Goal: Information Seeking & Learning: Learn about a topic

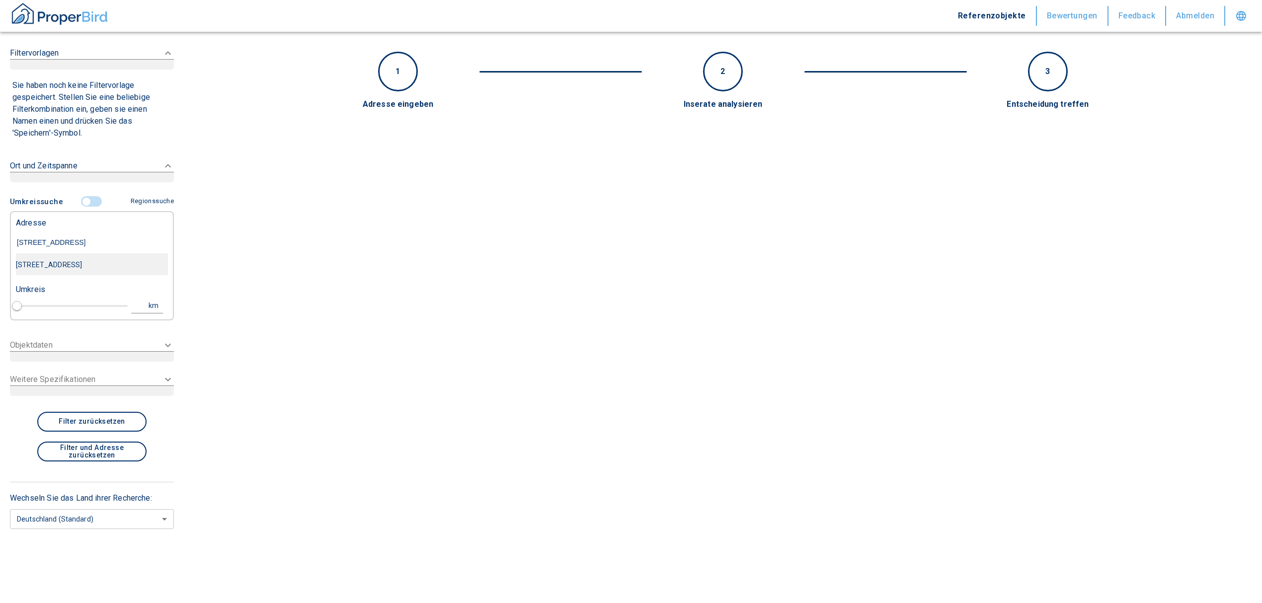
click at [85, 266] on div "[STREET_ADDRESS]" at bounding box center [92, 264] width 152 height 21
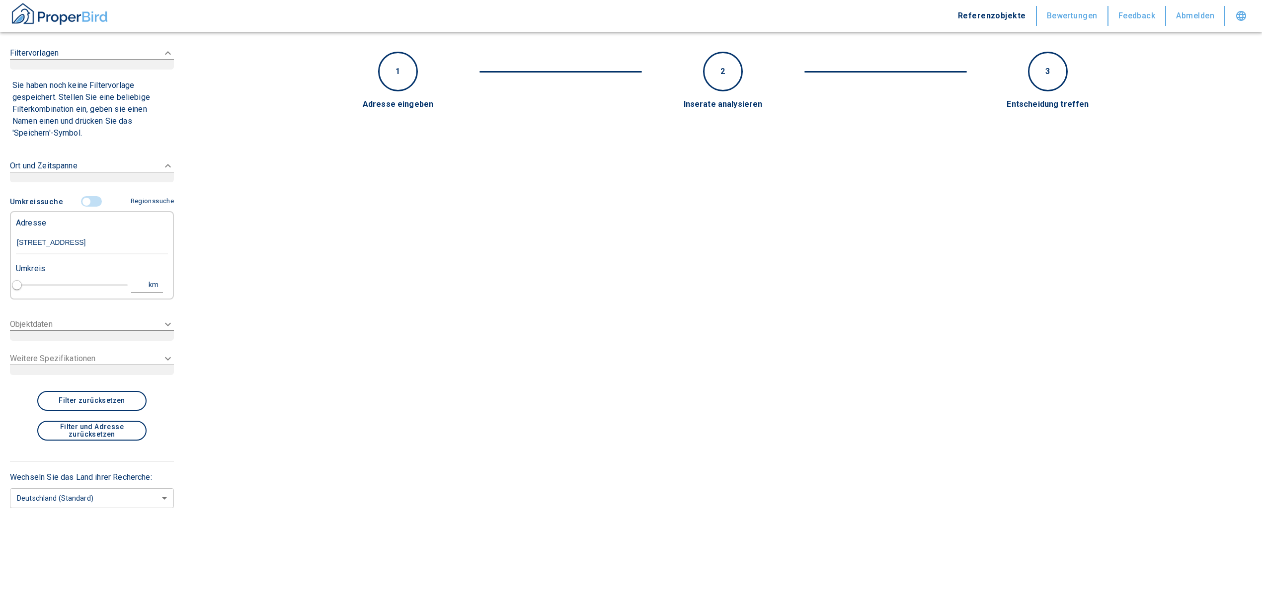
type input "[STREET_ADDRESS]"
type input "1"
type input "2020"
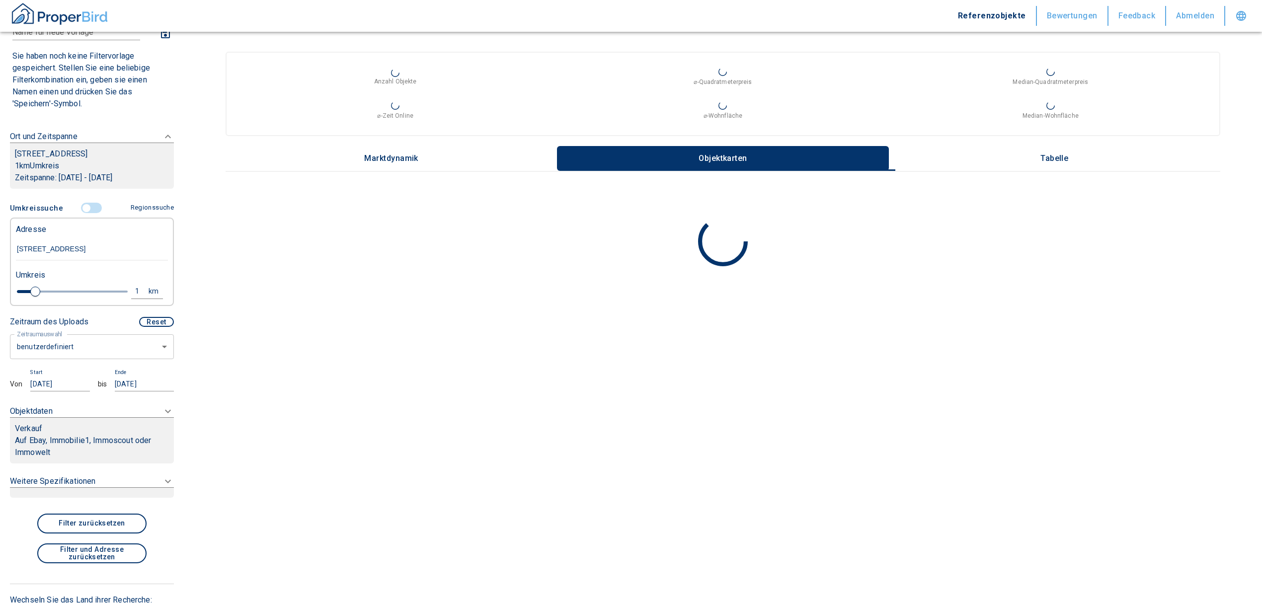
scroll to position [132, 0]
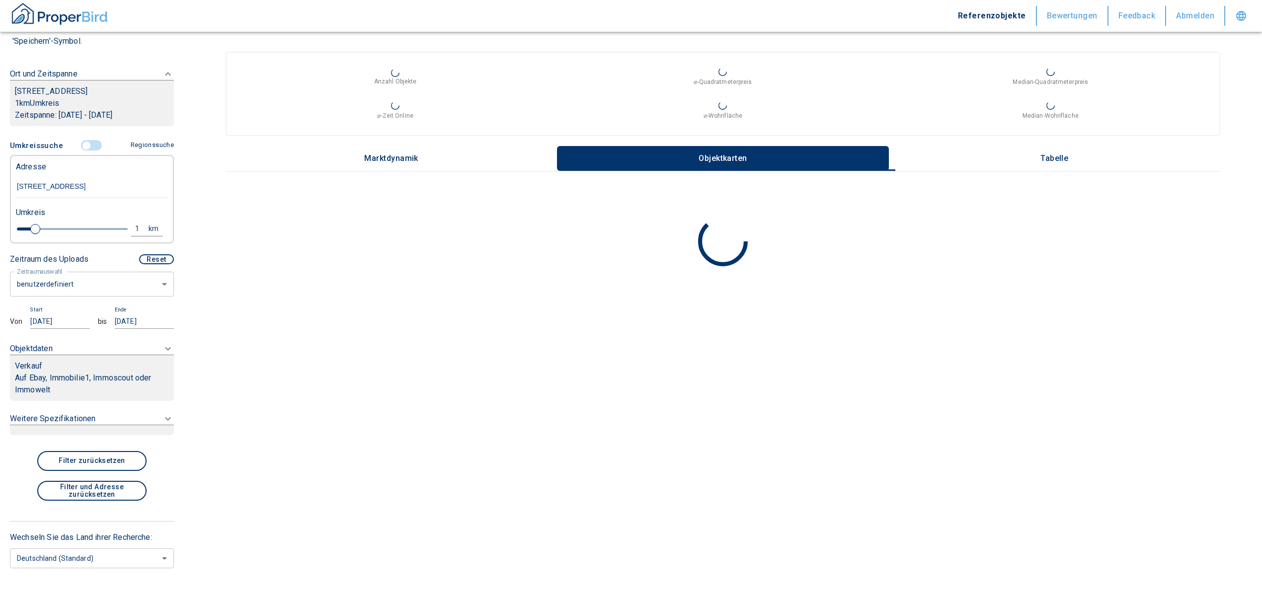
type input "[STREET_ADDRESS]"
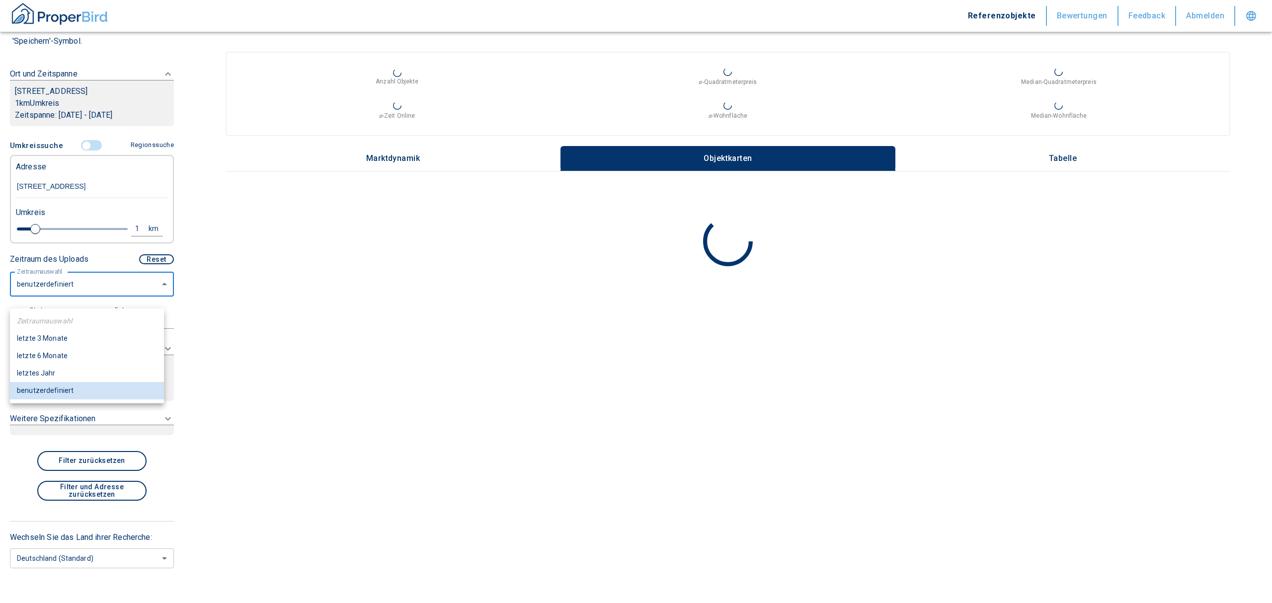
click at [86, 295] on body "Referenzobjekte Bewertungen Feedback Abmelden Filtervorlagen Neue Filtereinstel…" at bounding box center [636, 301] width 1272 height 603
click at [54, 352] on li "letzte 6 Monate" at bounding box center [87, 355] width 154 height 17
type input "2020"
type input "6"
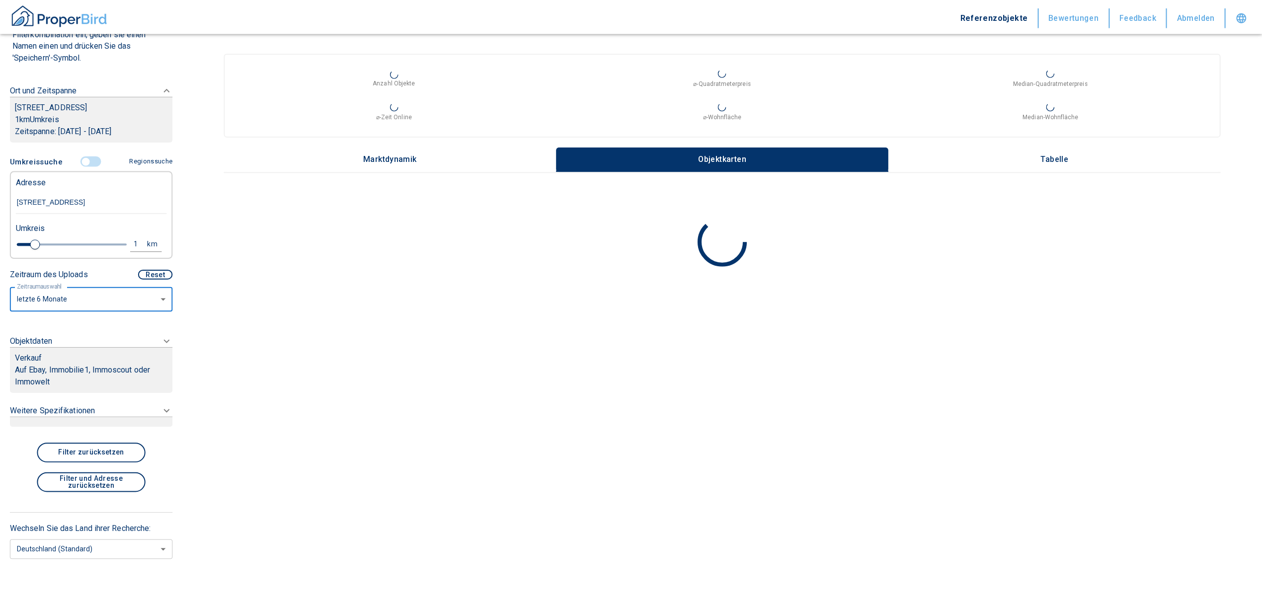
scroll to position [110, 0]
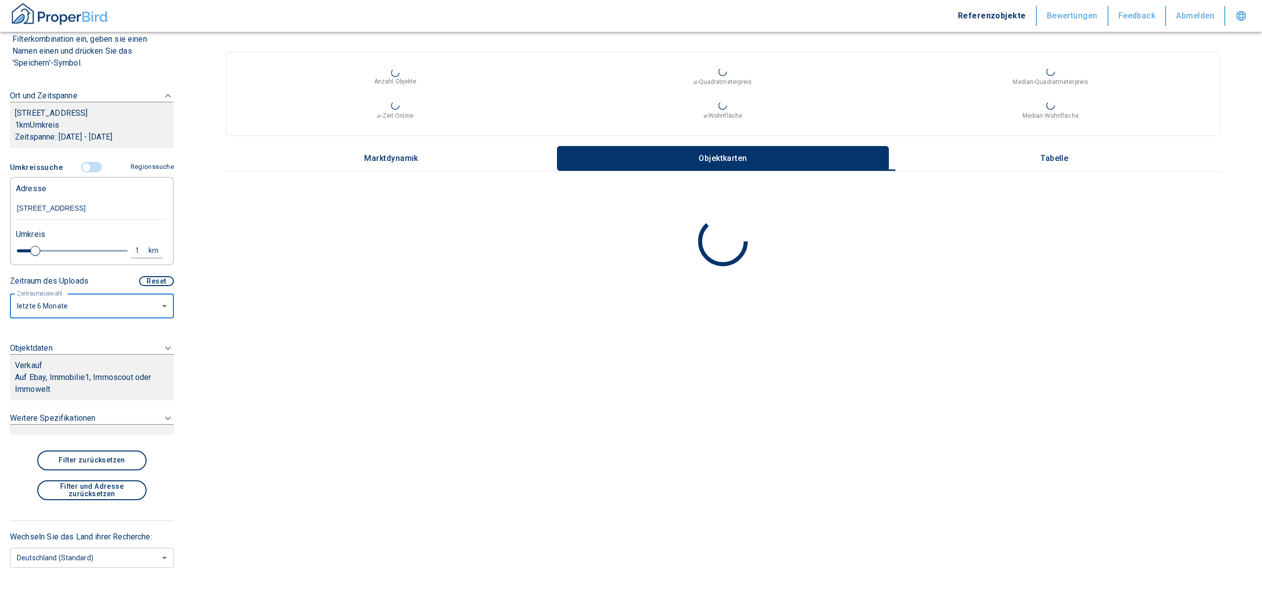
click at [76, 372] on div "Verkauf" at bounding box center [92, 366] width 154 height 12
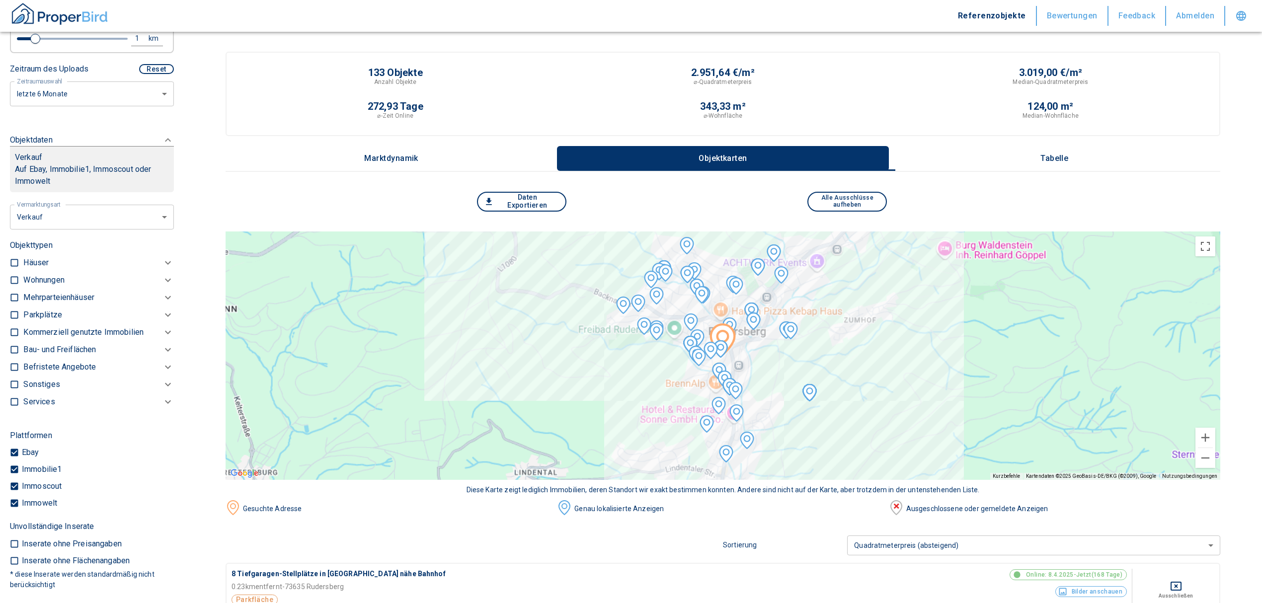
scroll to position [241, 0]
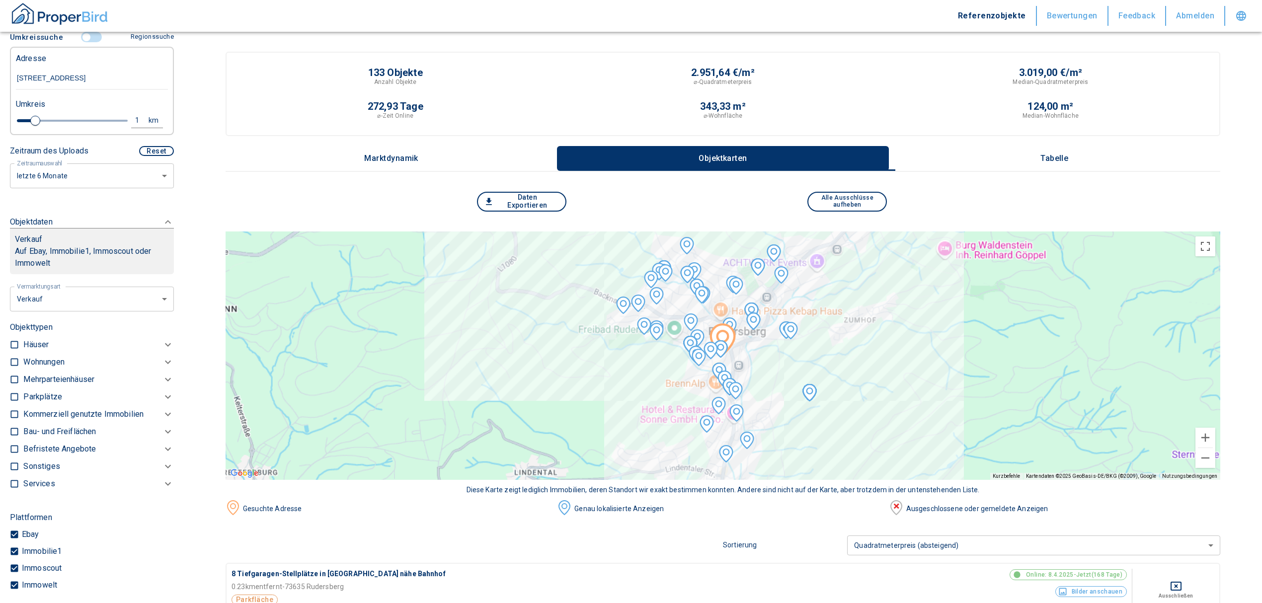
click at [80, 377] on li "Vermietung" at bounding box center [88, 371] width 160 height 17
type input "rent"
type input "2020"
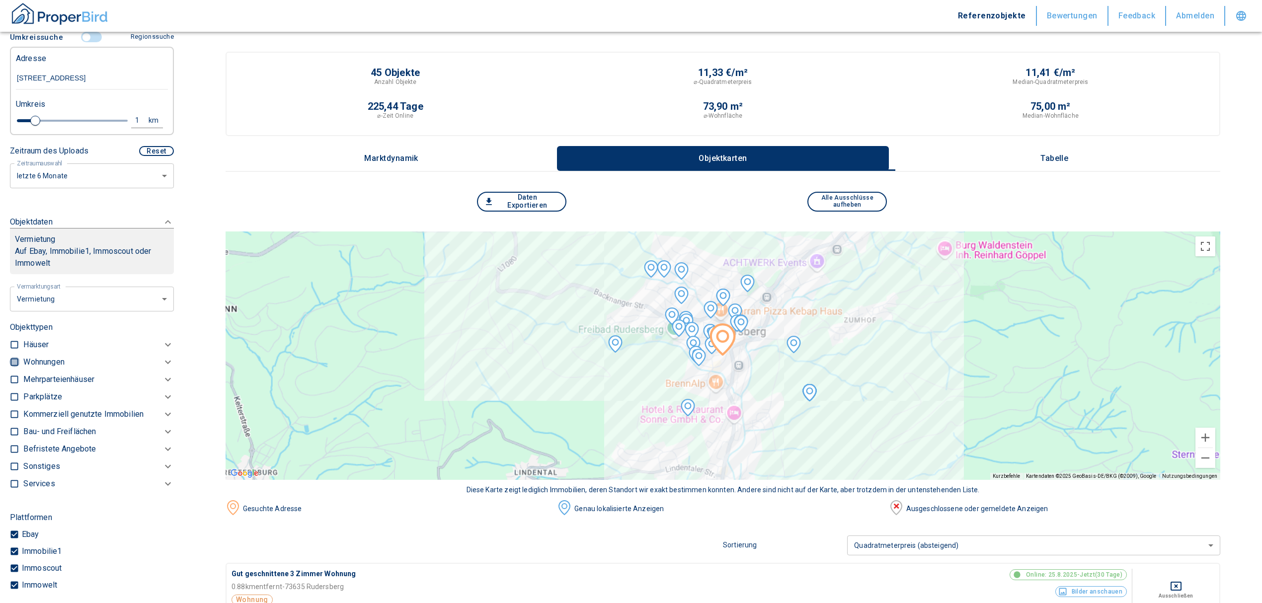
click at [12, 367] on input "checkbox" at bounding box center [14, 362] width 10 height 10
checkbox input "true"
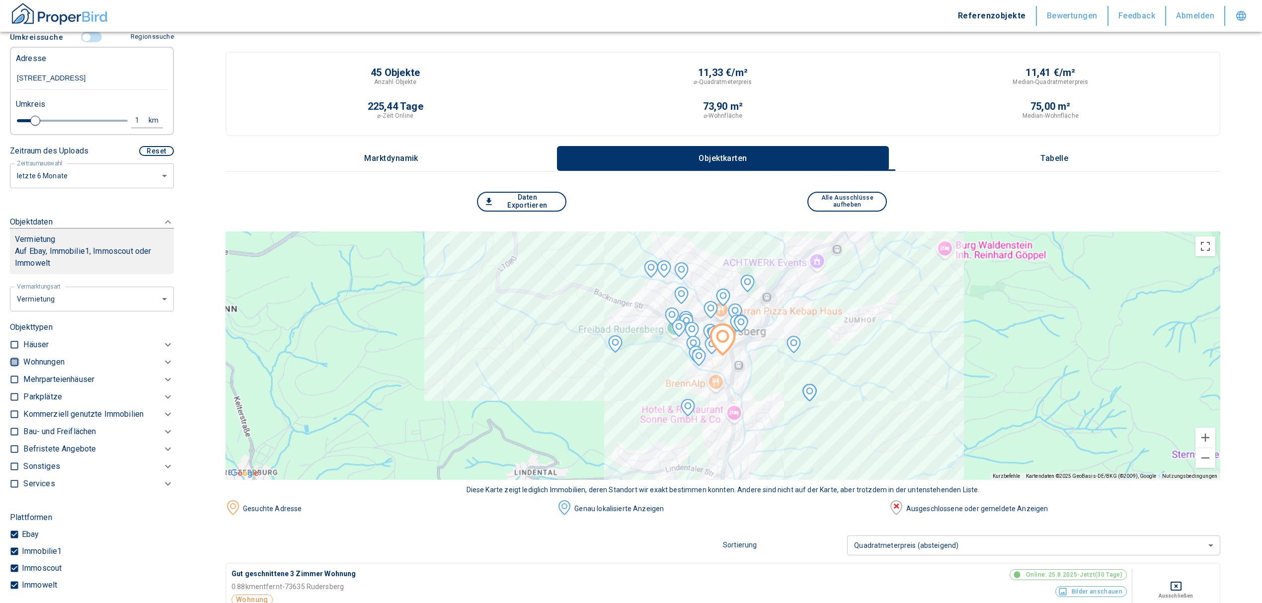
checkbox input "true"
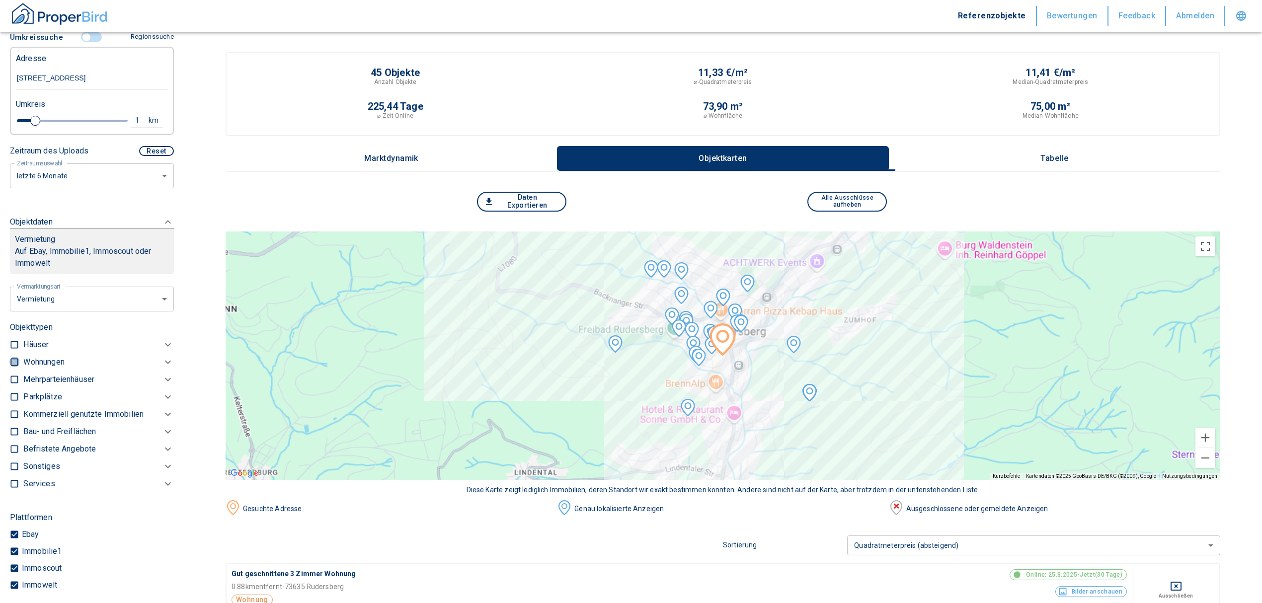
type input "2020"
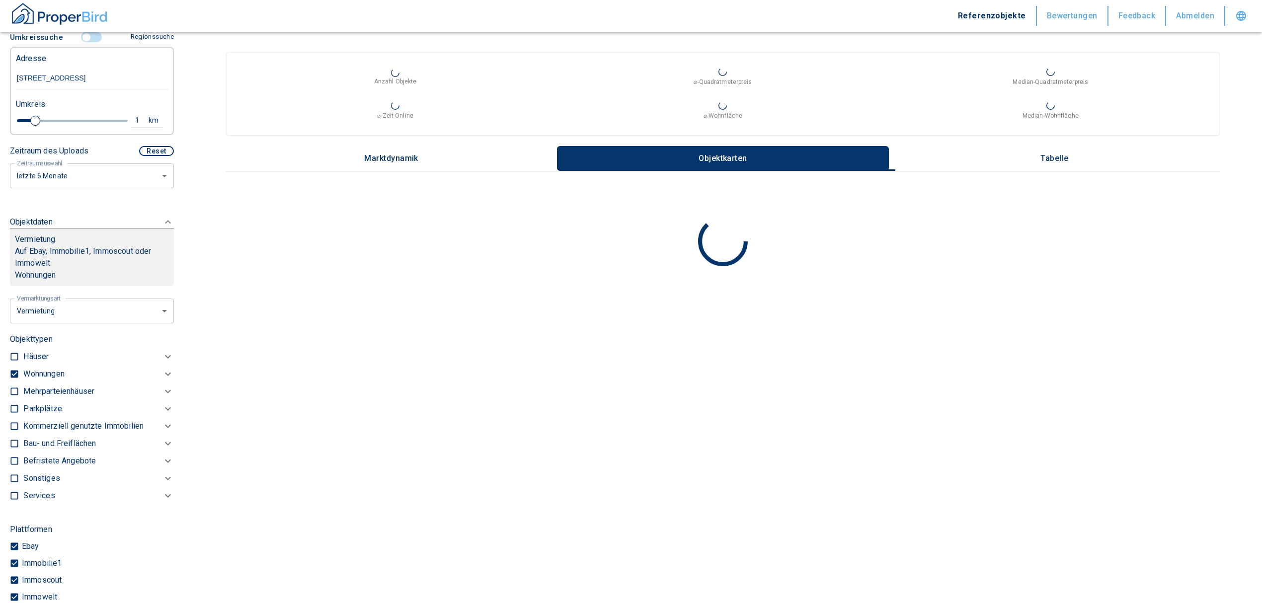
click at [54, 380] on p "Wohnungen" at bounding box center [43, 374] width 41 height 12
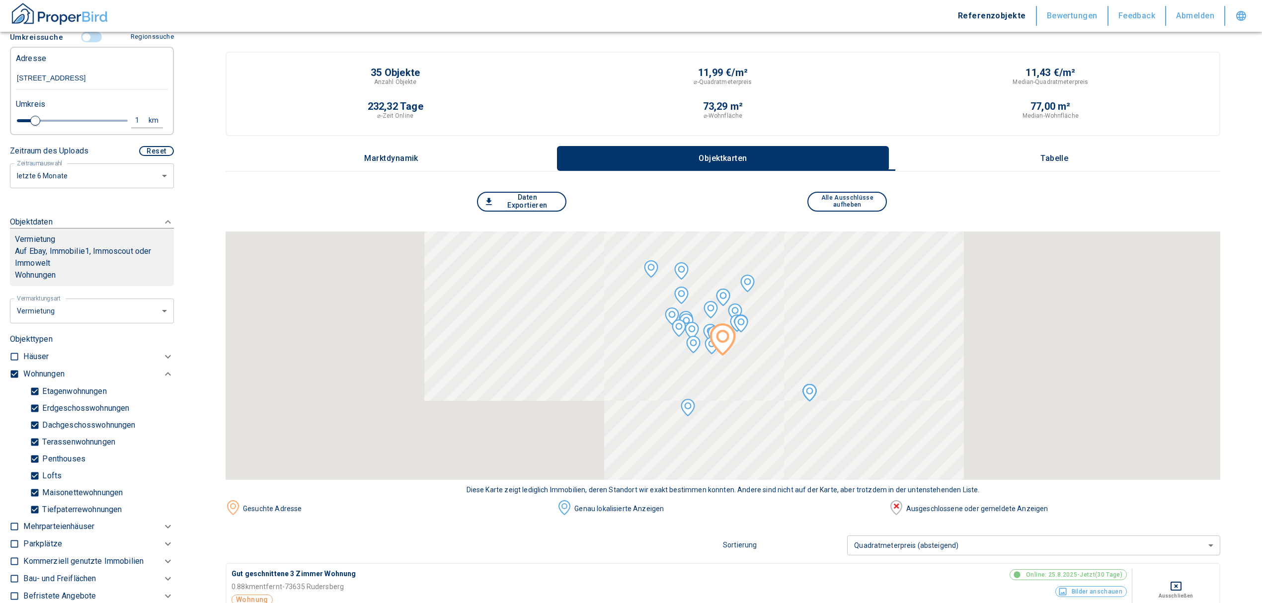
click at [36, 518] on input "Tiefpaterrewohnungen" at bounding box center [35, 509] width 10 height 17
checkbox input "false"
type input "2020"
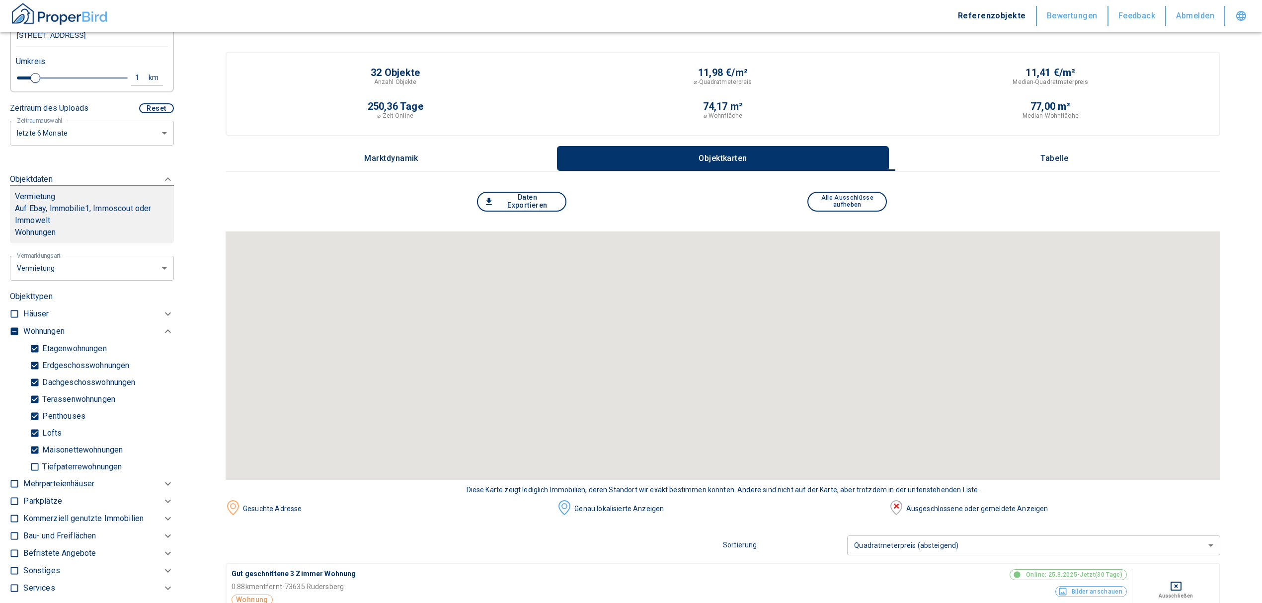
scroll to position [307, 0]
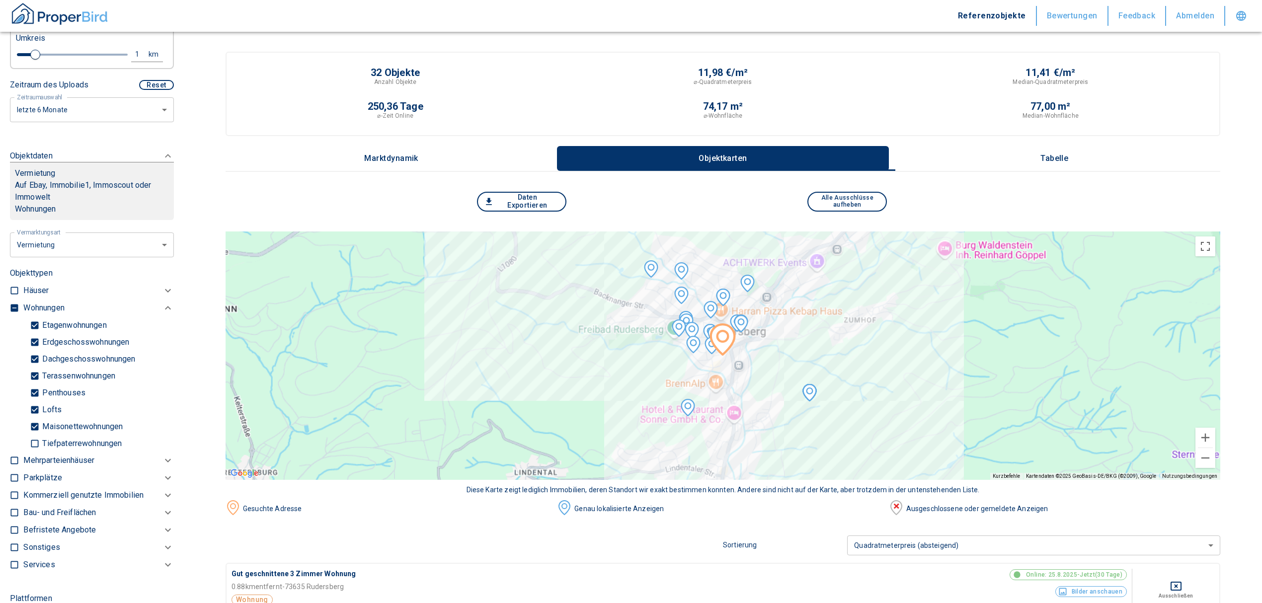
click at [1067, 150] on button "Tabelle" at bounding box center [1055, 158] width 332 height 25
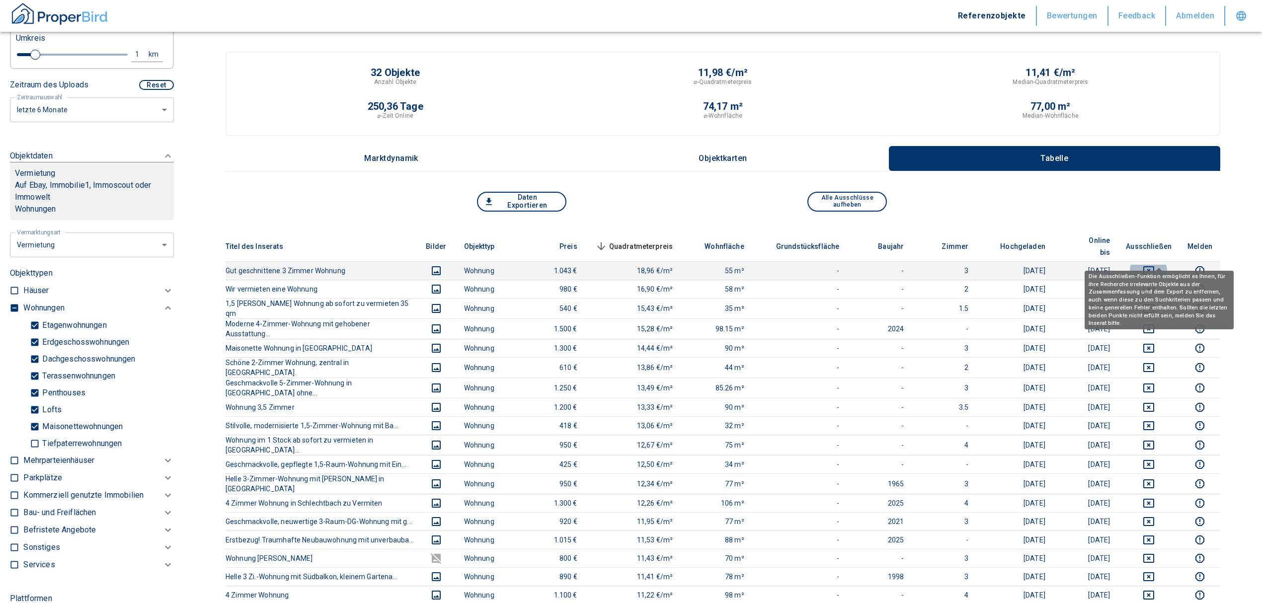
click at [1155, 265] on icon "deselect this listing" at bounding box center [1149, 271] width 12 height 12
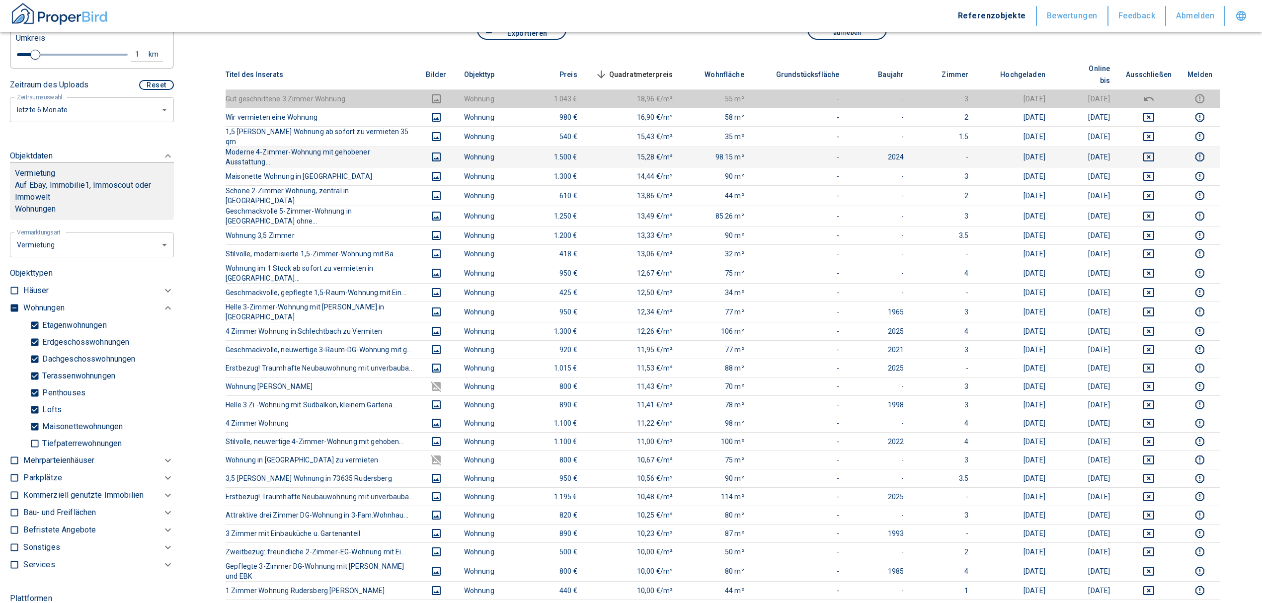
scroll to position [0, 0]
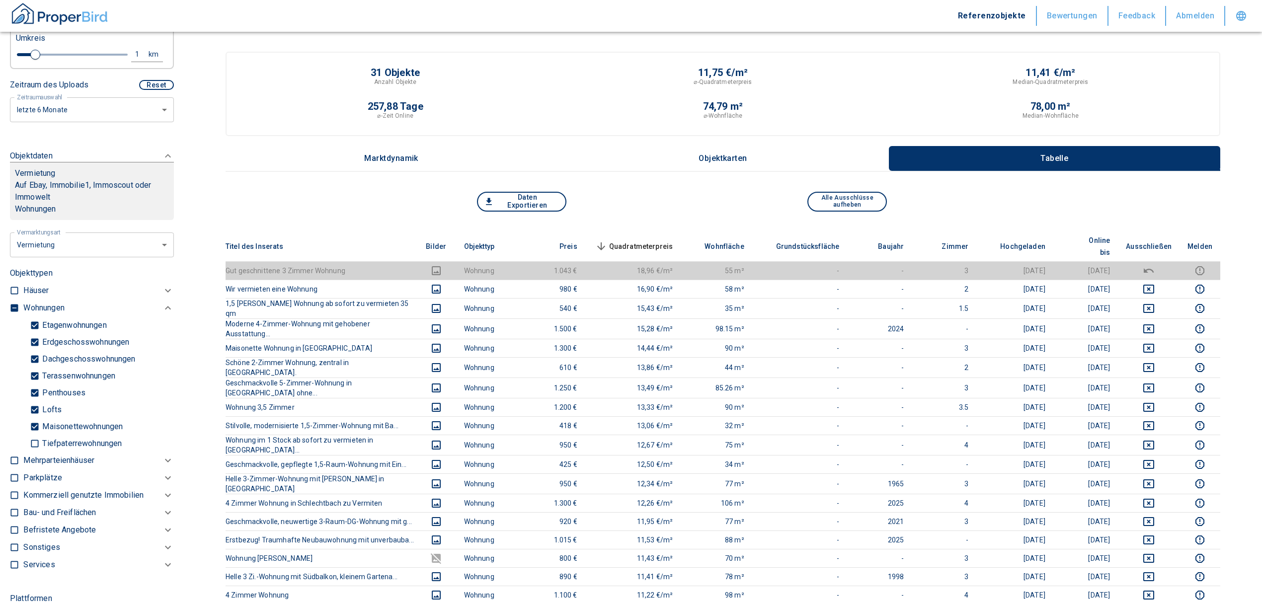
click at [661, 241] on span "Quadratmeterpreis sorted descending" at bounding box center [633, 247] width 80 height 12
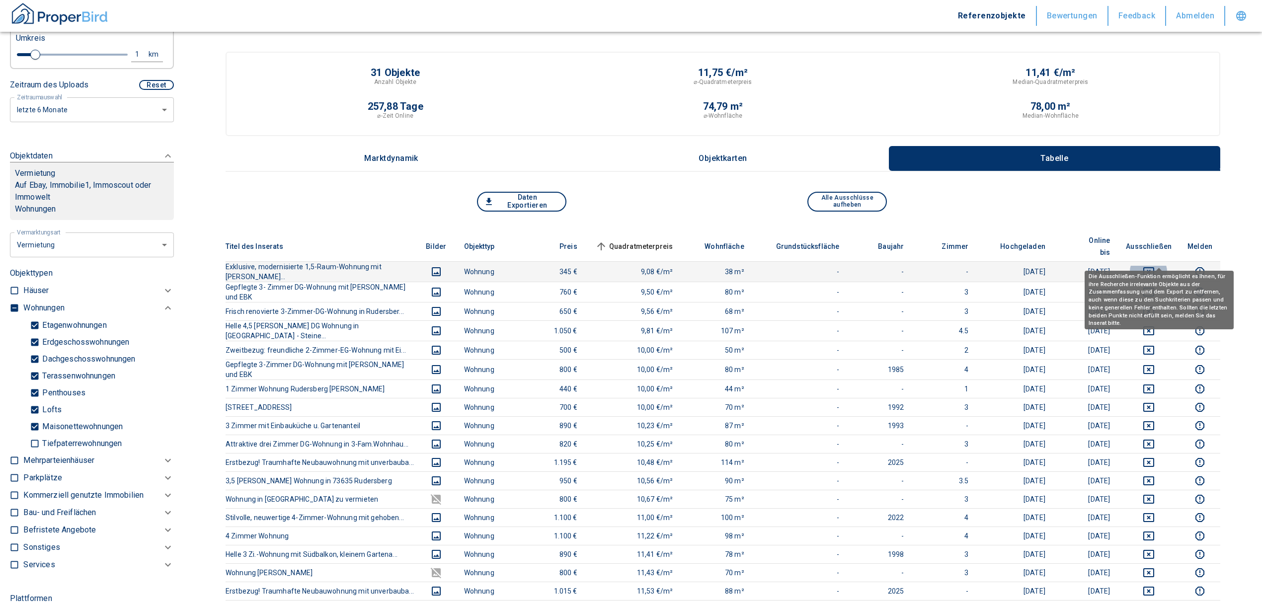
click at [1154, 267] on icon "deselect this listing" at bounding box center [1149, 271] width 11 height 9
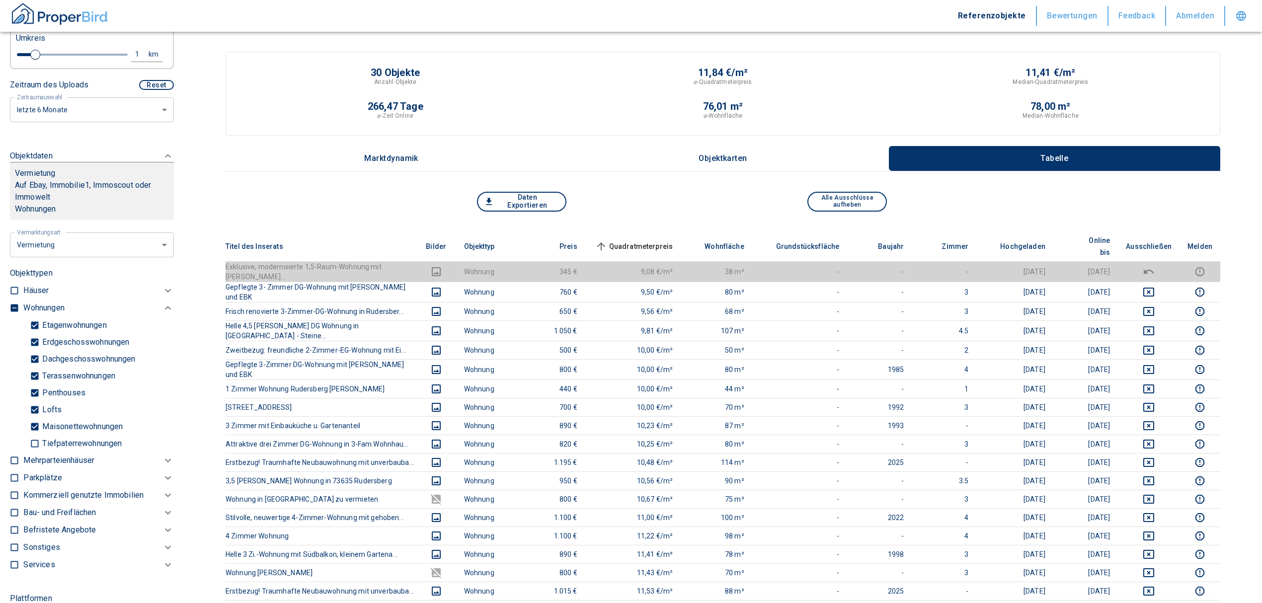
click at [653, 241] on span "Quadratmeterpreis sorted ascending" at bounding box center [633, 247] width 80 height 12
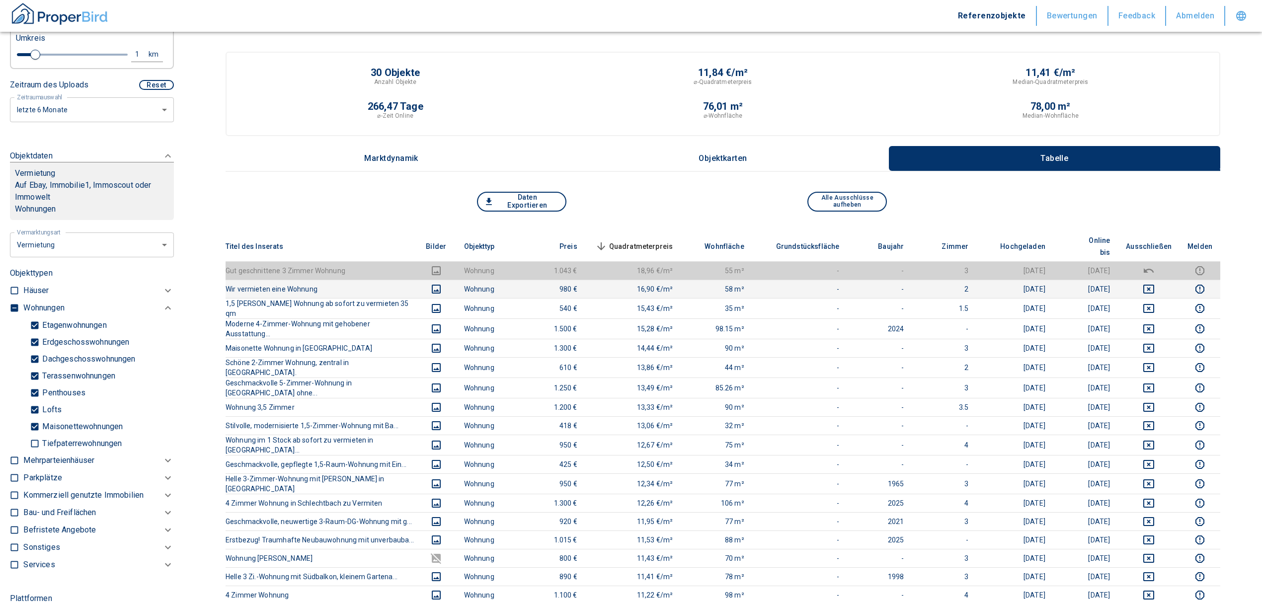
click at [1155, 285] on icon "deselect this listing" at bounding box center [1149, 289] width 11 height 9
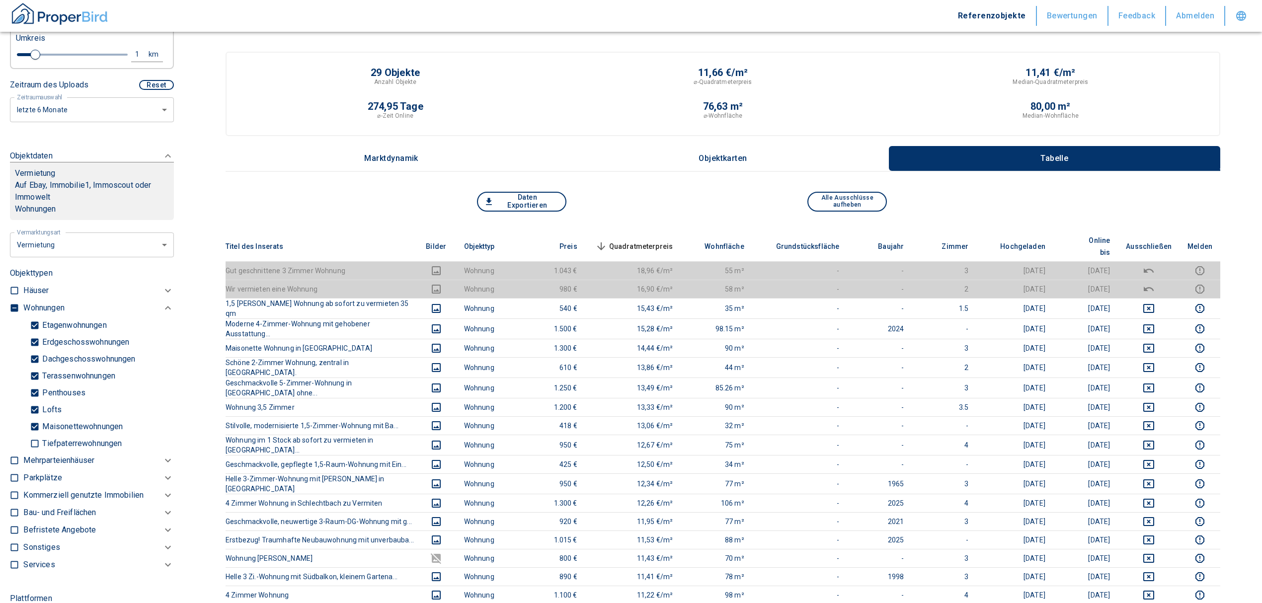
click at [633, 241] on span "Quadratmeterpreis sorted descending" at bounding box center [633, 247] width 80 height 12
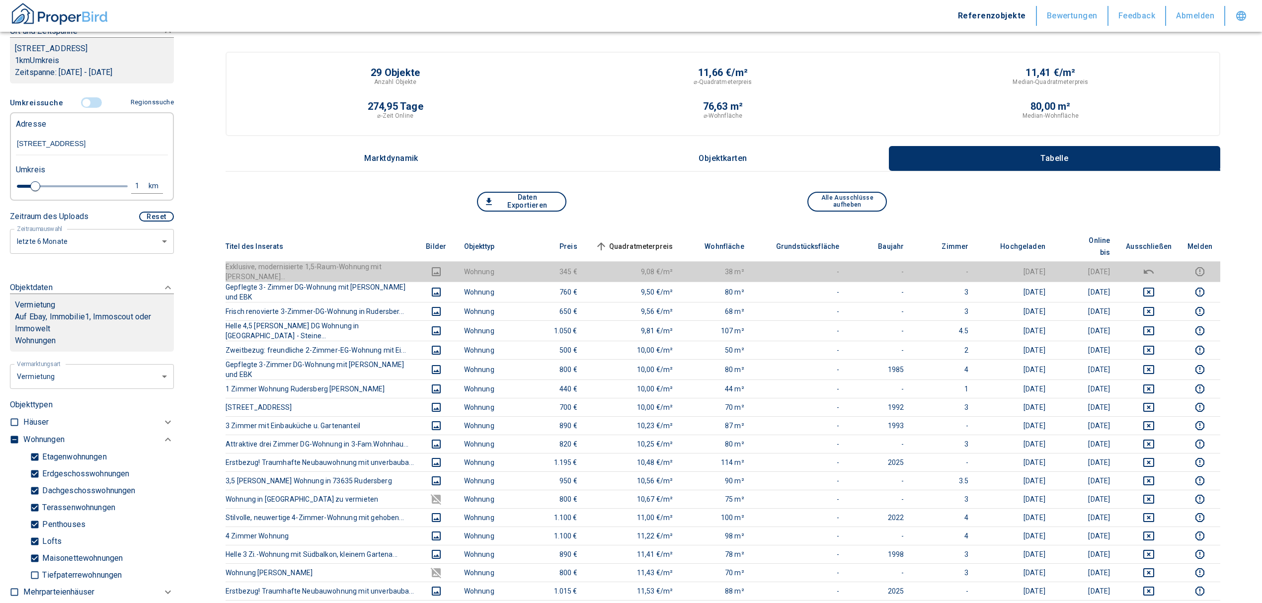
scroll to position [174, 0]
click at [80, 109] on input "controlled" at bounding box center [87, 103] width 30 height 11
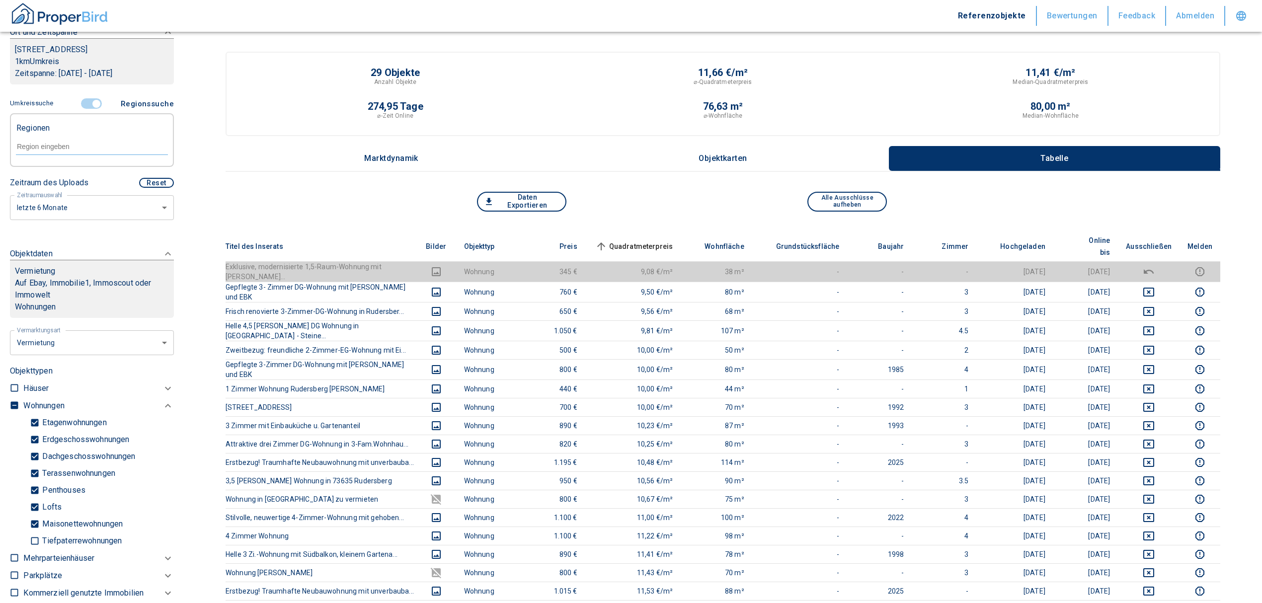
click at [62, 151] on input "text" at bounding box center [92, 146] width 152 height 9
click at [68, 176] on li "73635 Rudersberg" at bounding box center [86, 181] width 143 height 18
type input "73635"
type input "2020"
type input "73635 Rudersberg"
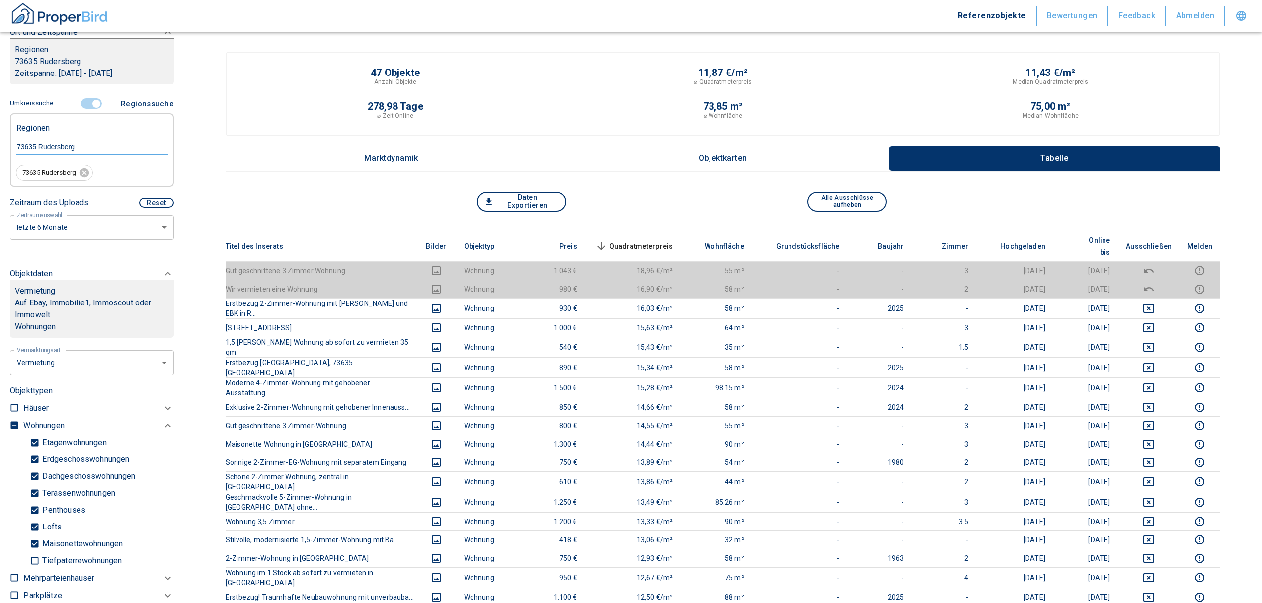
click at [663, 241] on span "Quadratmeterpreis sorted descending" at bounding box center [633, 247] width 80 height 12
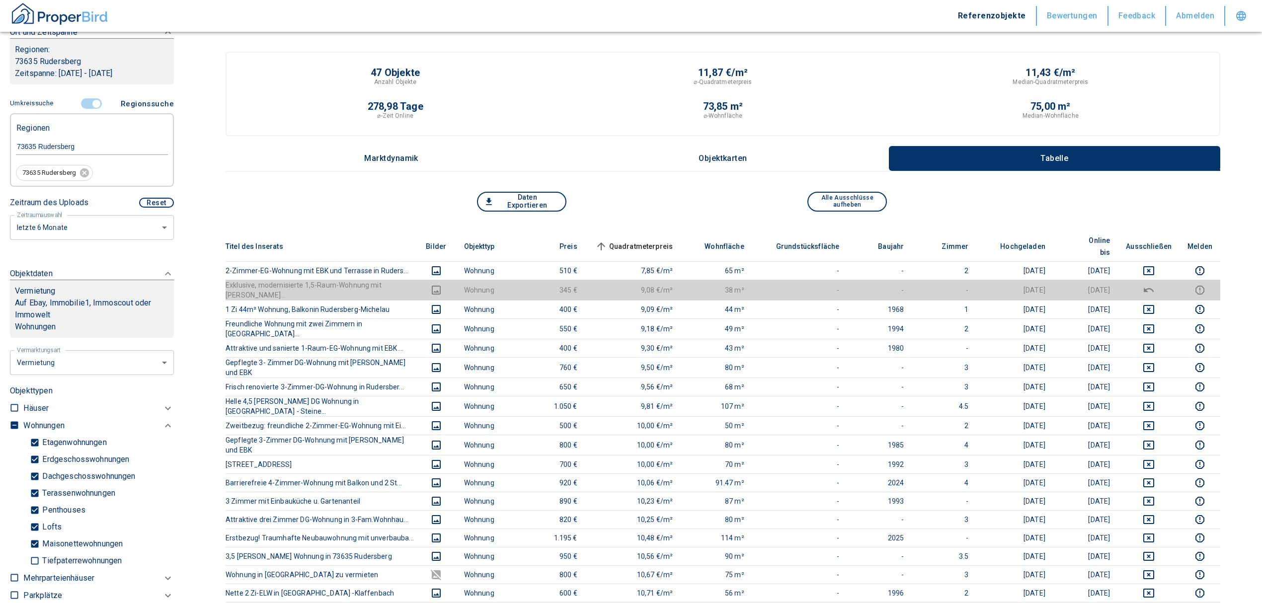
click at [663, 241] on span "Quadratmeterpreis sorted ascending" at bounding box center [633, 247] width 80 height 12
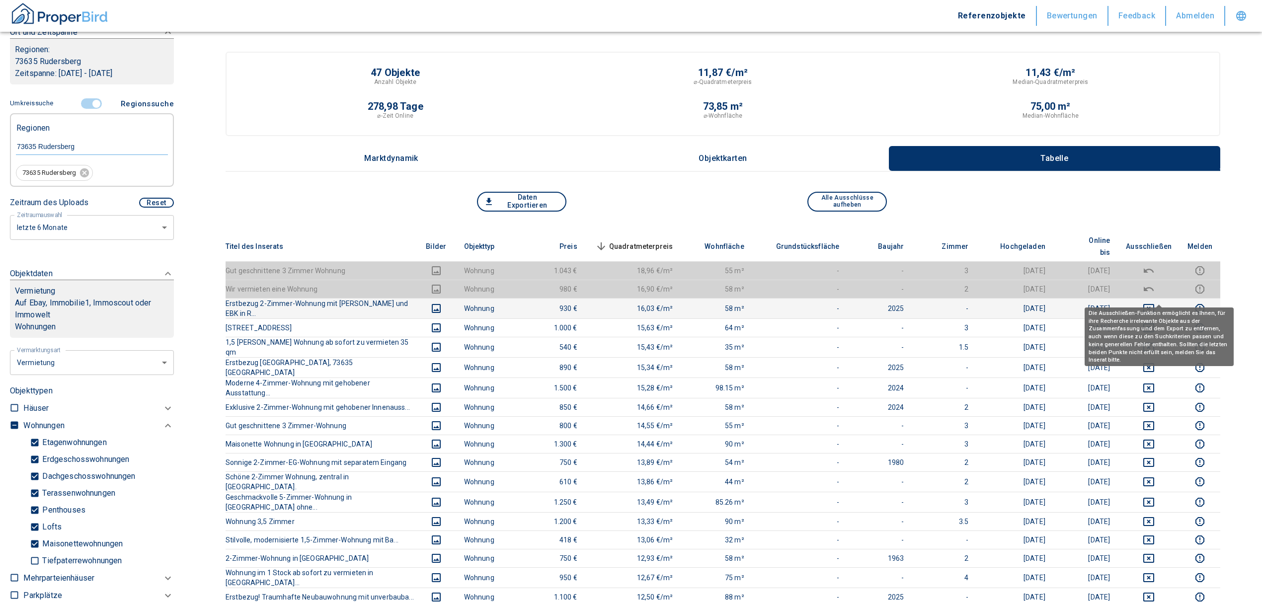
click at [1155, 303] on icon "deselect this listing" at bounding box center [1149, 309] width 12 height 12
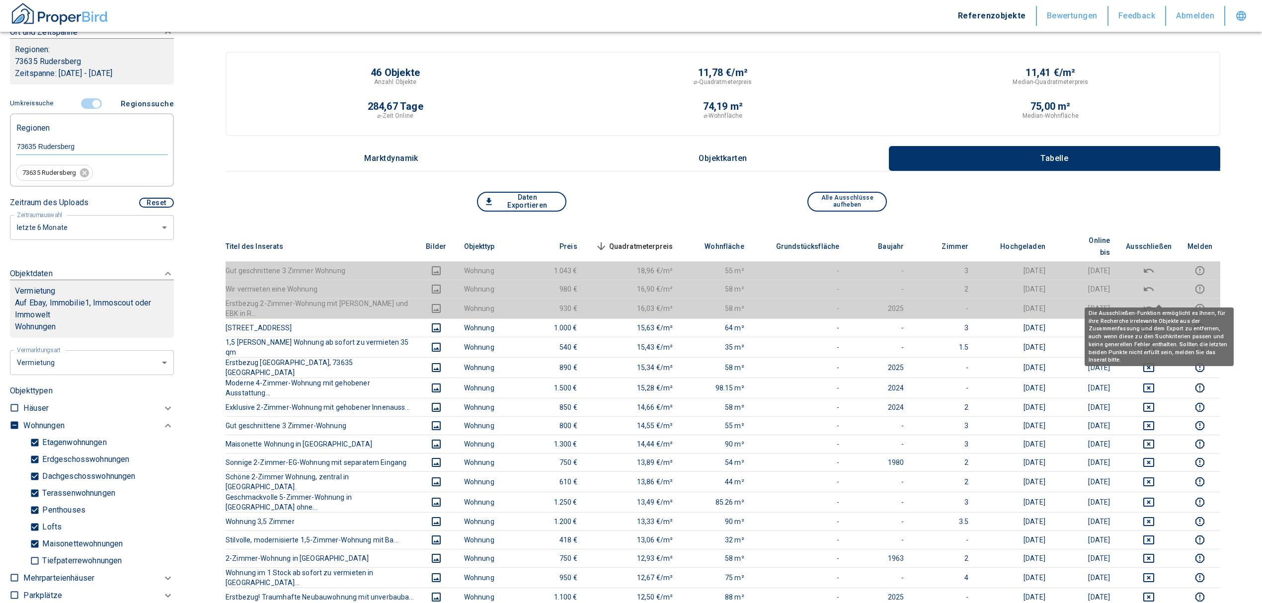
click at [643, 241] on span "Quadratmeterpreis sorted descending" at bounding box center [633, 247] width 80 height 12
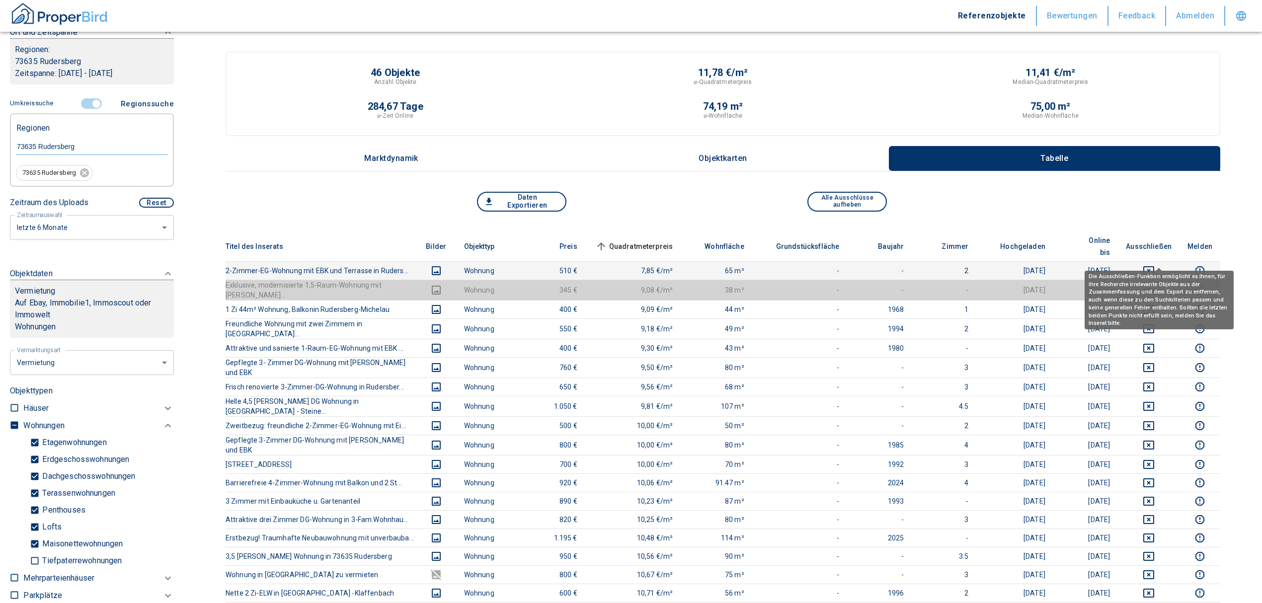
click at [1155, 265] on icon "deselect this listing" at bounding box center [1149, 271] width 12 height 12
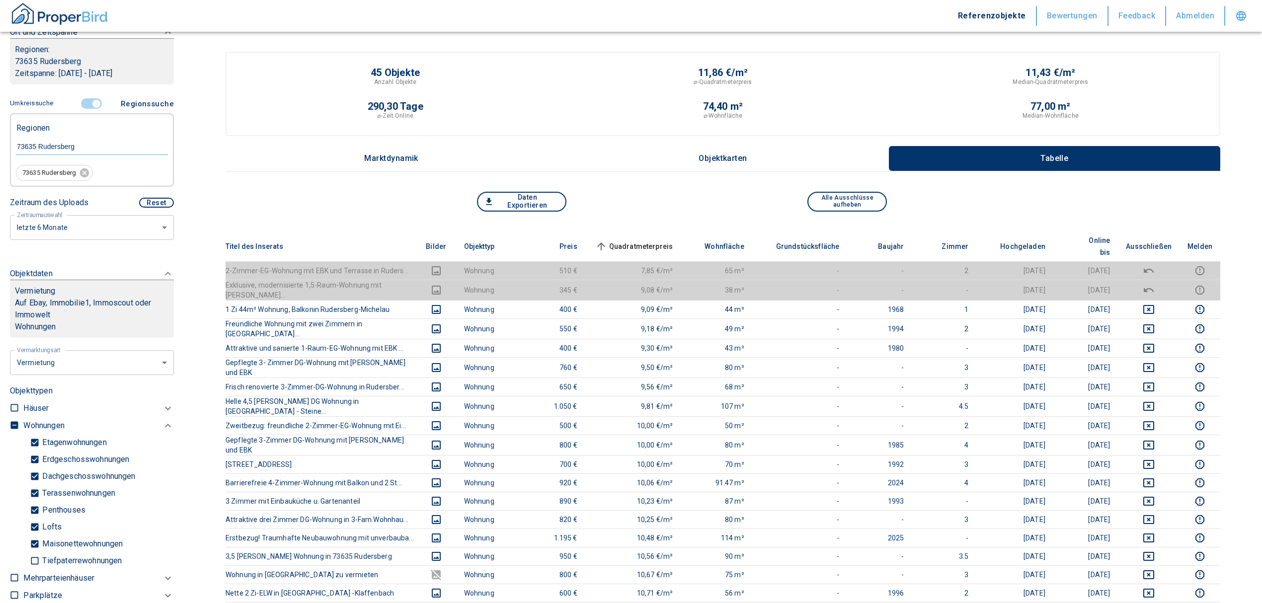
click at [656, 245] on span "Quadratmeterpreis sorted ascending" at bounding box center [633, 247] width 80 height 12
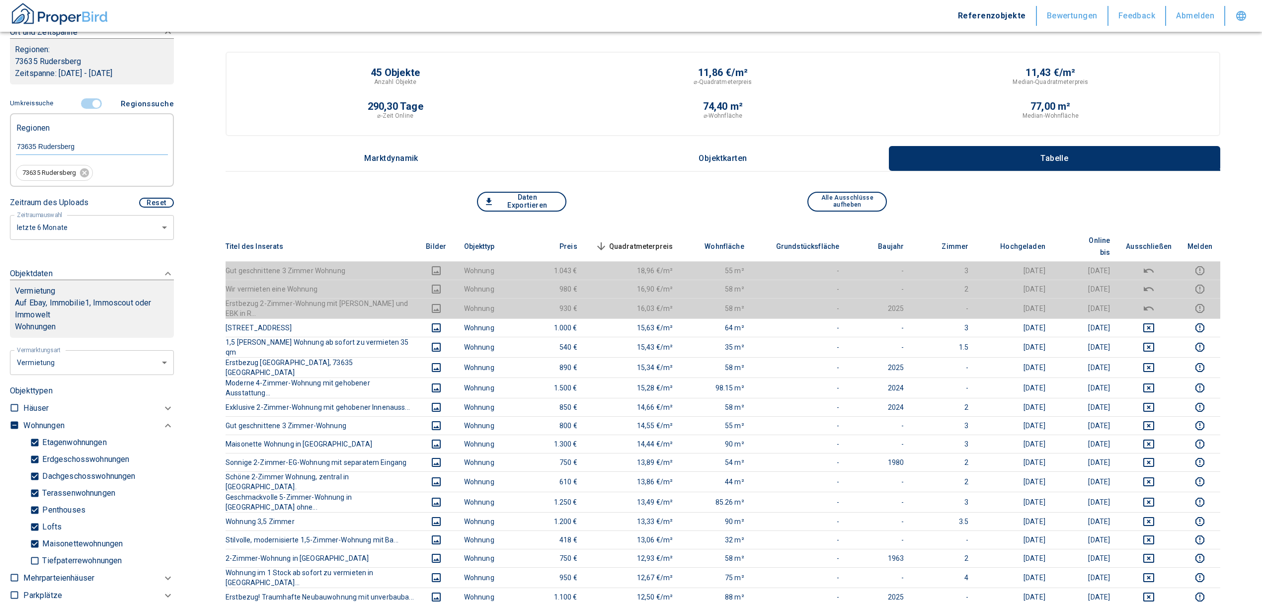
click at [630, 241] on span "Quadratmeterpreis sorted descending" at bounding box center [633, 247] width 80 height 12
